Goal: Information Seeking & Learning: Learn about a topic

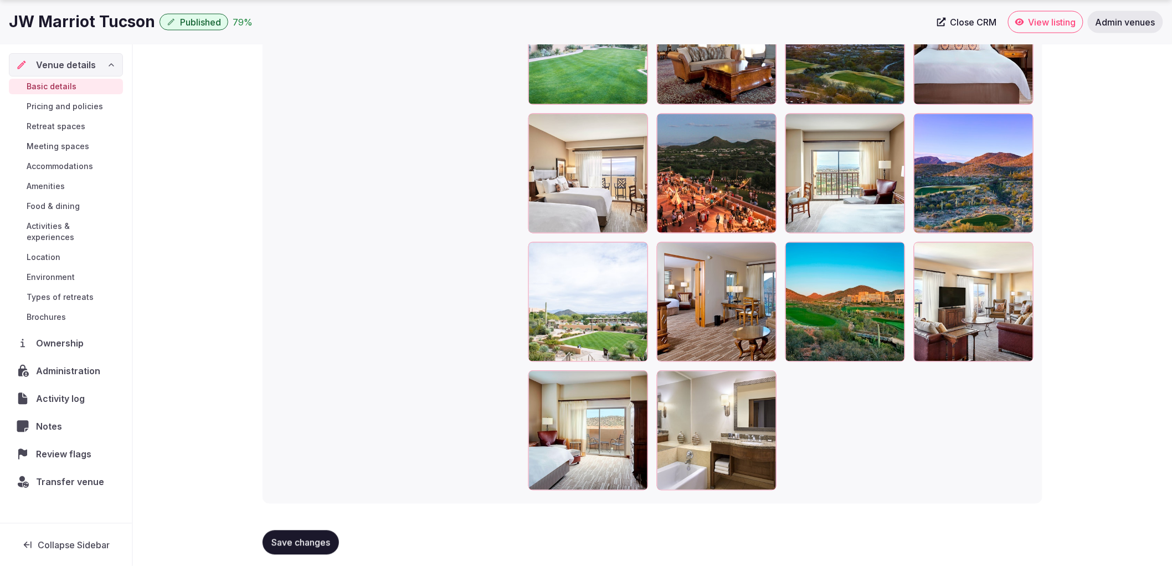
scroll to position [2558, 0]
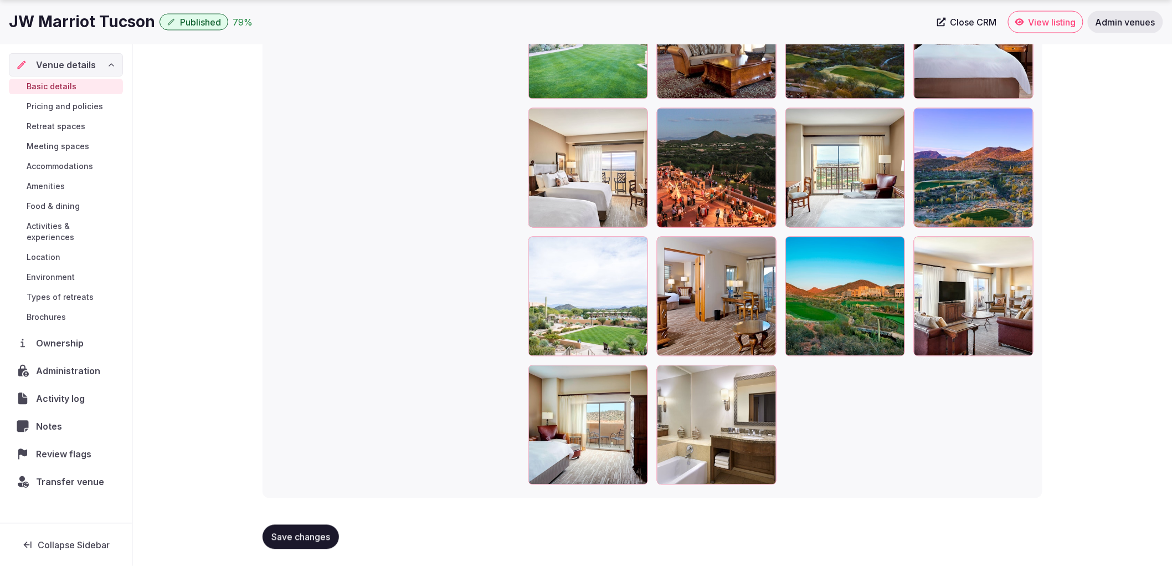
click at [65, 216] on div "Basic details Pricing and policies Retreat spaces Meeting spaces Accommodations…" at bounding box center [66, 201] width 114 height 250
click at [79, 228] on span "Activities & experiences" at bounding box center [73, 231] width 92 height 22
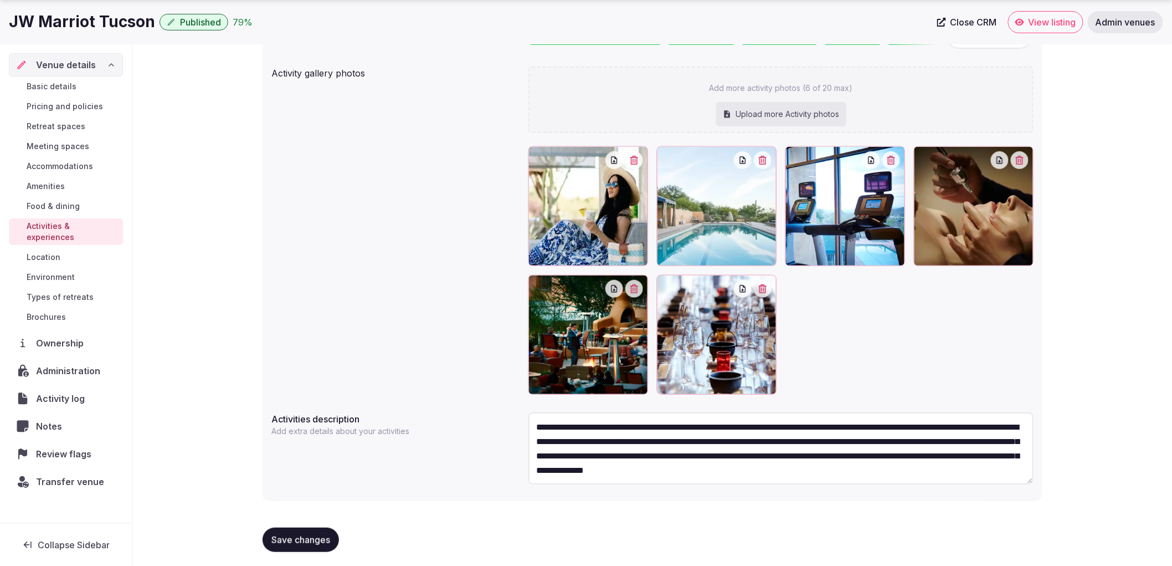
scroll to position [157, 0]
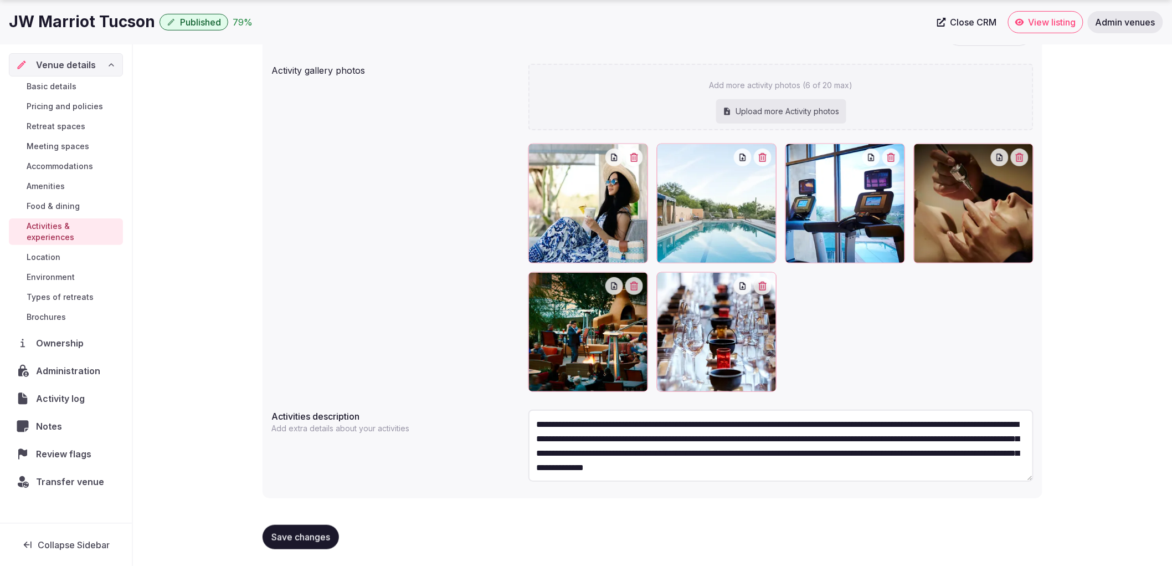
click at [48, 156] on div "Basic details Pricing and policies Retreat spaces Meeting spaces Accommodations…" at bounding box center [66, 201] width 114 height 250
click at [71, 156] on div "Basic details Pricing and policies Retreat spaces Meeting spaces Accommodations…" at bounding box center [66, 201] width 114 height 250
click at [78, 146] on span "Meeting spaces" at bounding box center [58, 146] width 63 height 11
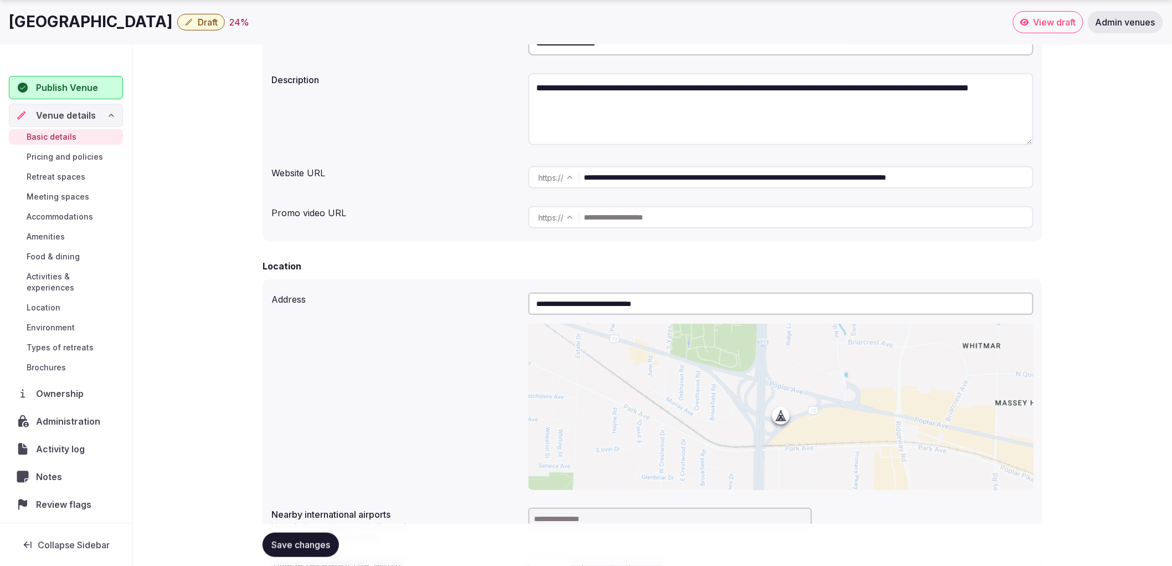
scroll to position [246, 0]
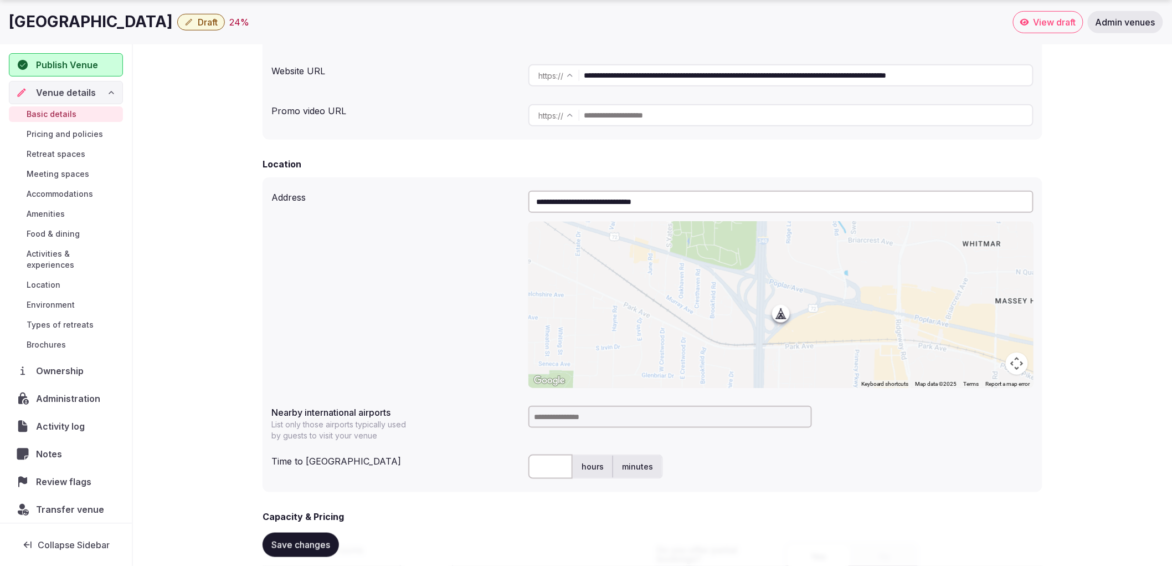
click at [81, 129] on span "Pricing and policies" at bounding box center [65, 134] width 76 height 11
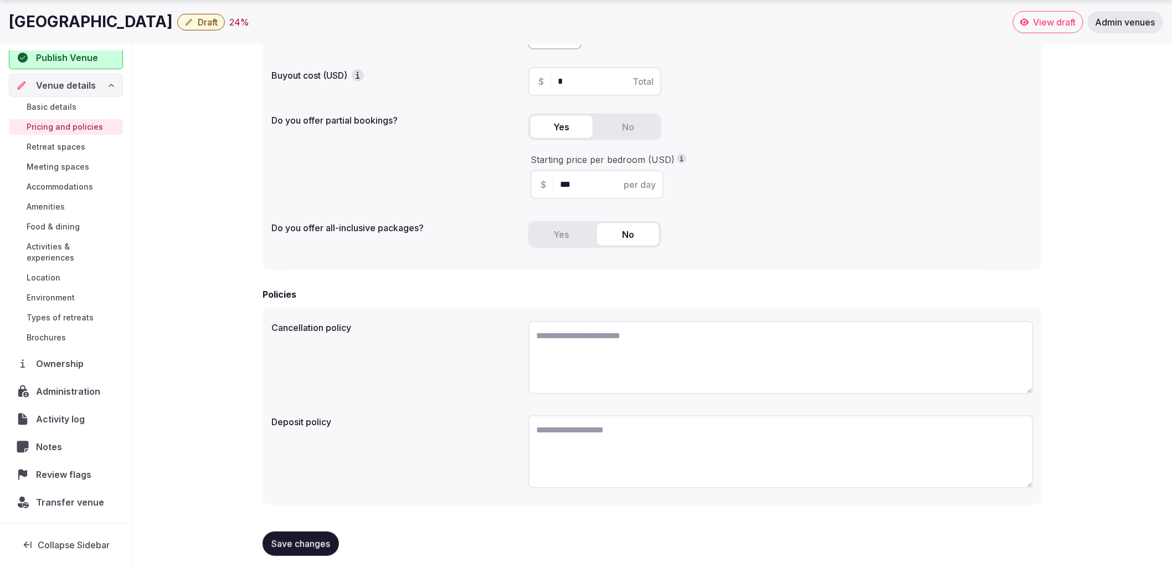
scroll to position [7, 0]
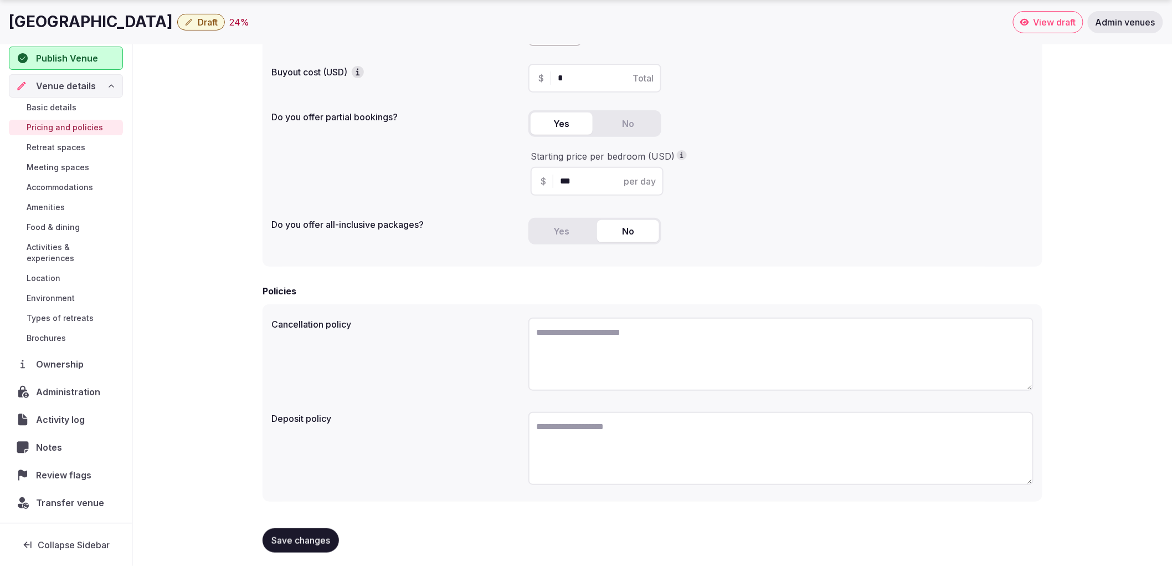
click at [75, 180] on link "Accommodations" at bounding box center [66, 187] width 114 height 16
click at [84, 183] on span "Accommodations" at bounding box center [60, 187] width 66 height 11
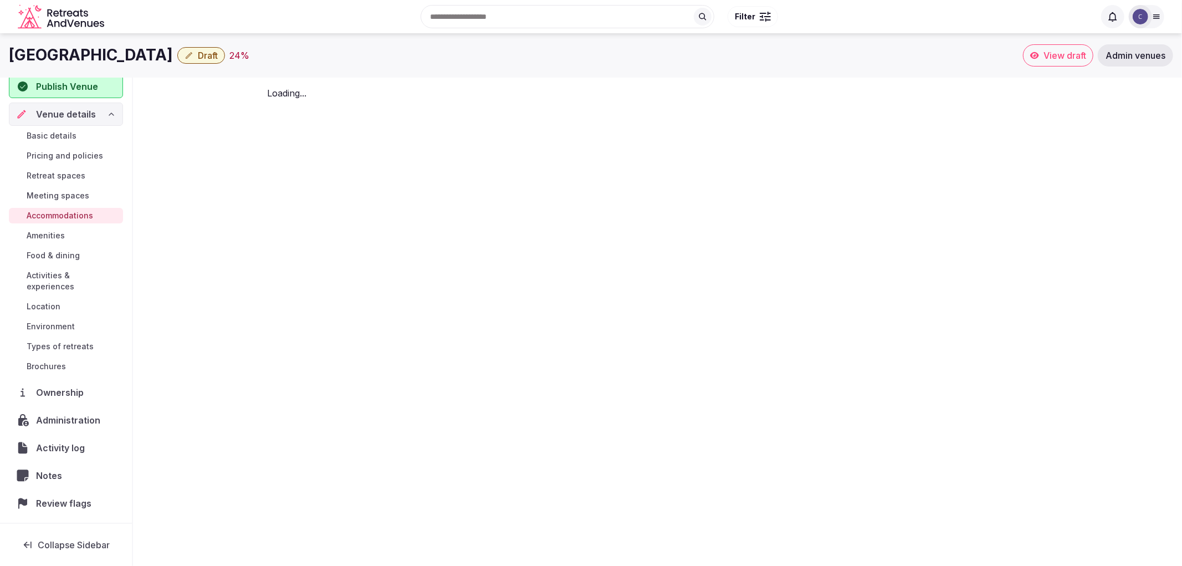
click at [76, 181] on span "Retreat spaces" at bounding box center [56, 175] width 59 height 11
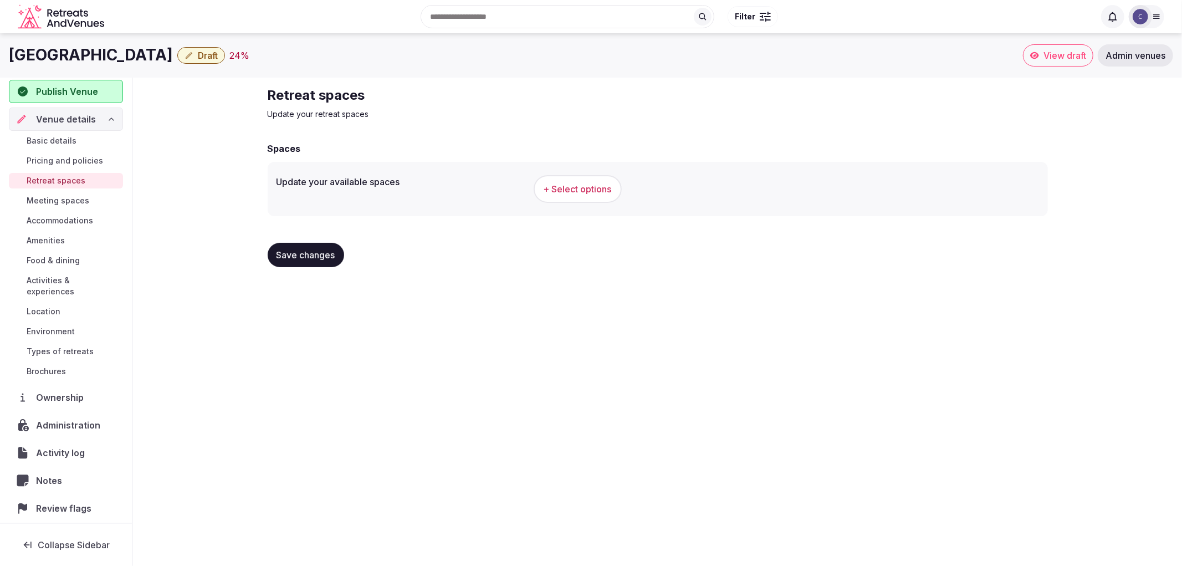
click at [66, 223] on span "Accommodations" at bounding box center [60, 220] width 66 height 11
click at [69, 219] on span "Accommodations" at bounding box center [60, 220] width 66 height 11
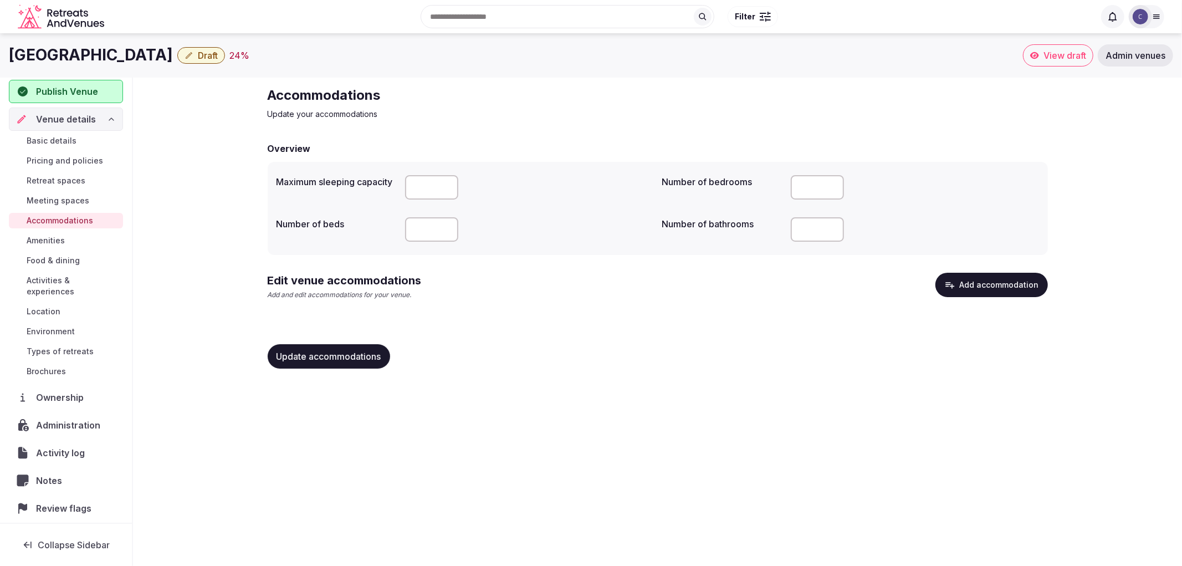
click at [63, 255] on span "Food & dining" at bounding box center [53, 260] width 53 height 11
click at [65, 257] on span "Food & dining" at bounding box center [53, 260] width 53 height 11
click at [69, 258] on span "Food & dining" at bounding box center [53, 260] width 53 height 11
